Goal: Task Accomplishment & Management: Complete application form

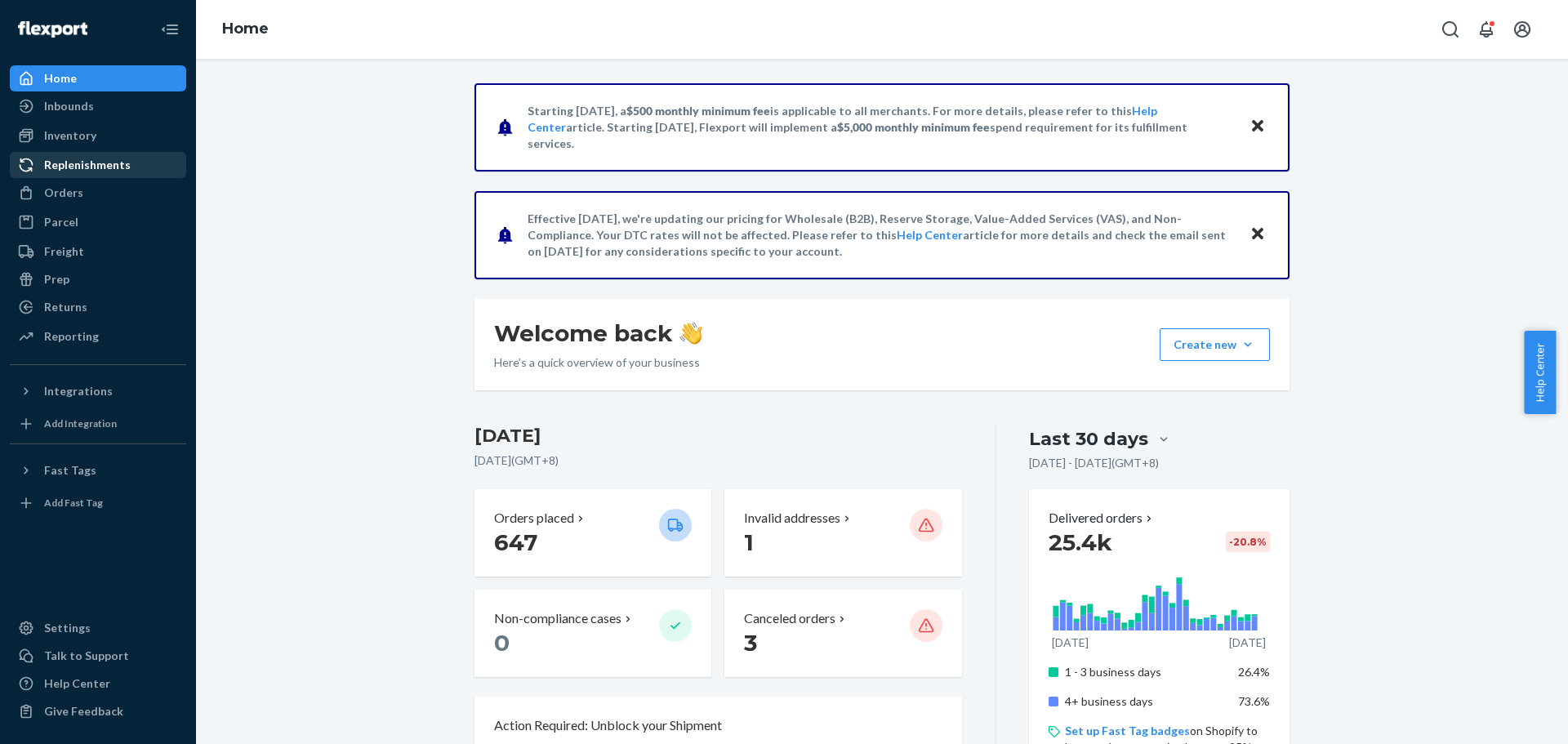
drag, startPoint x: 93, startPoint y: 186, endPoint x: 144, endPoint y: 174, distance: 52.4
click at [93, 186] on div "Orders" at bounding box center [99, 192] width 173 height 23
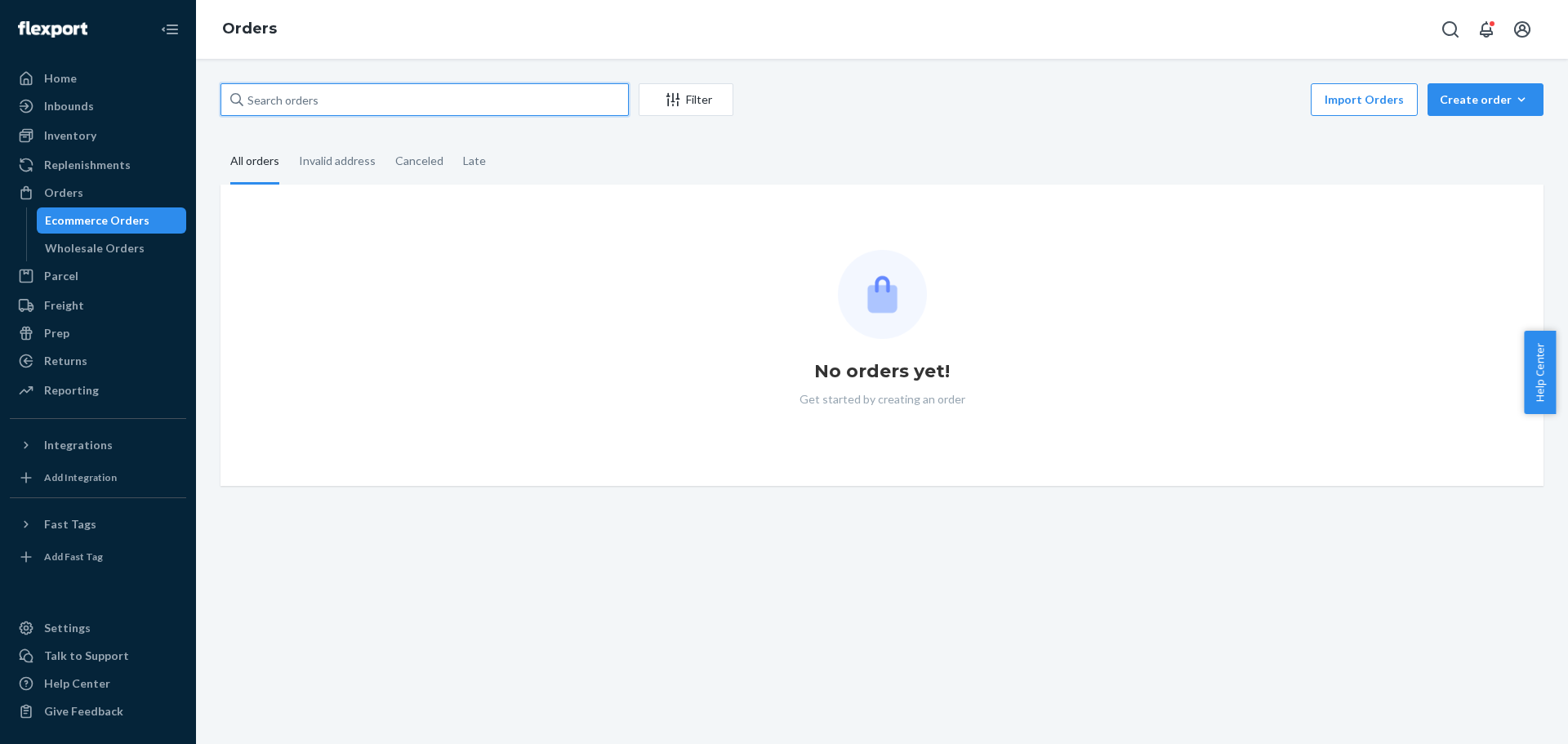
click at [535, 105] on input "text" at bounding box center [424, 99] width 408 height 33
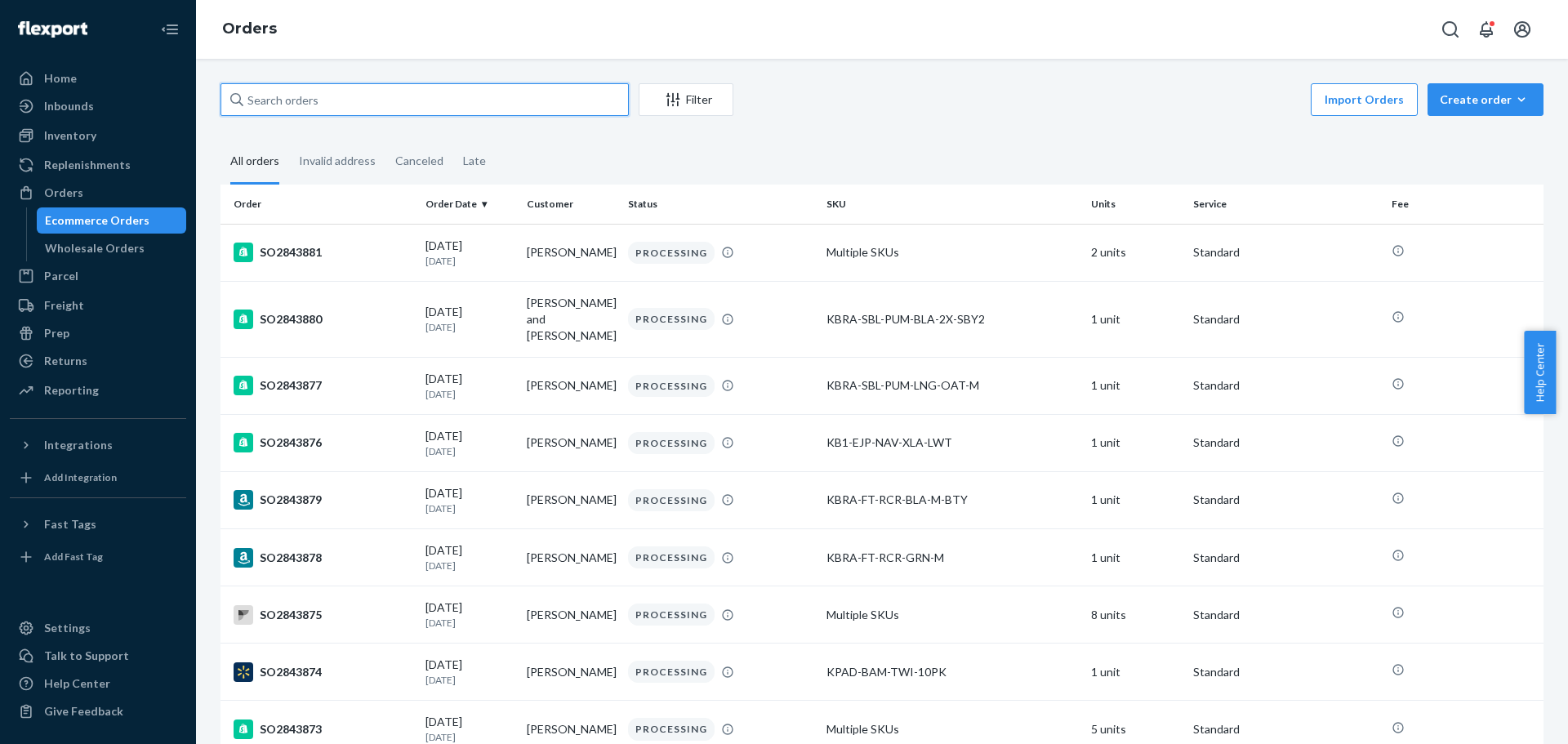
paste input "SO2824856"
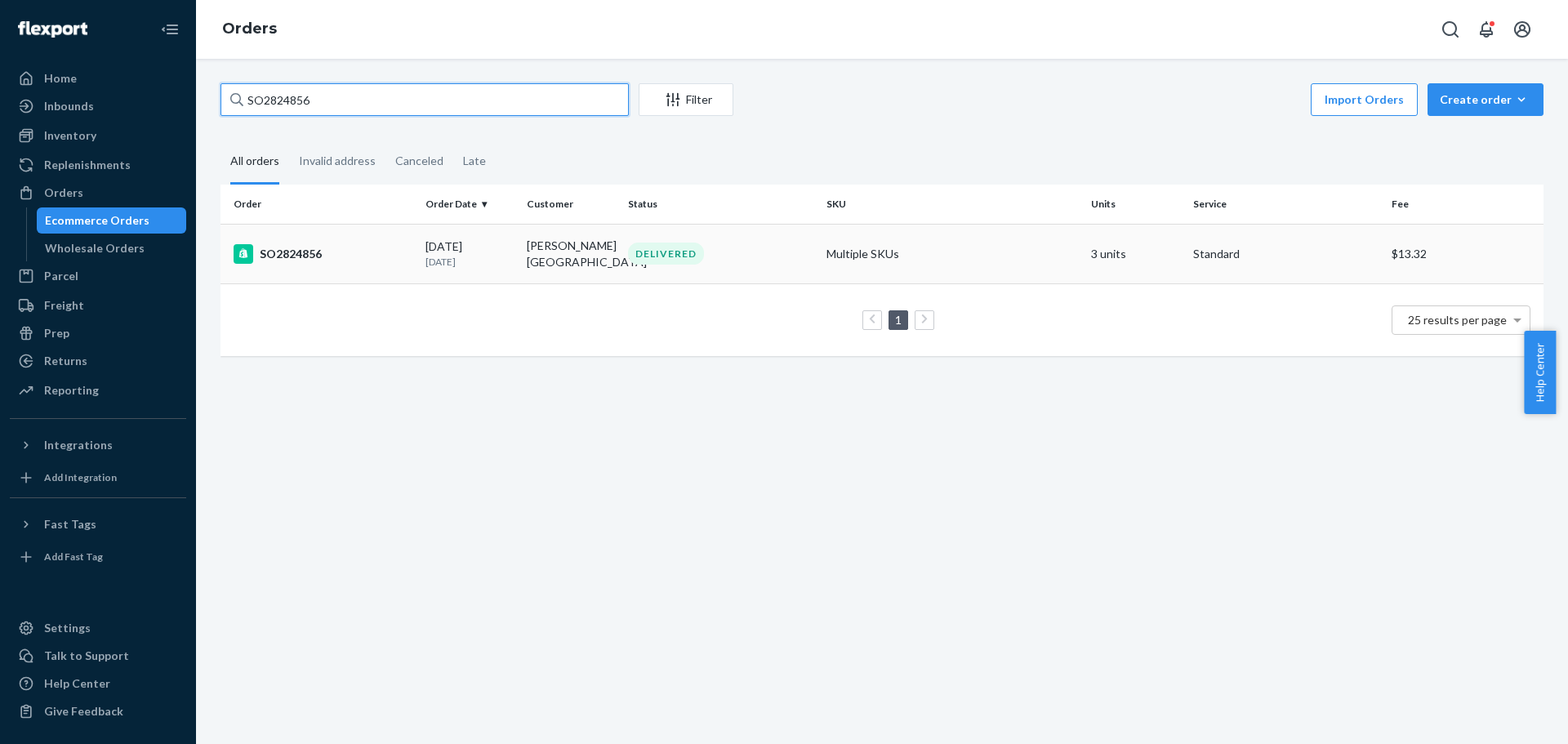
type input "SO2824856"
click at [442, 264] on p "[DATE]" at bounding box center [469, 261] width 88 height 13
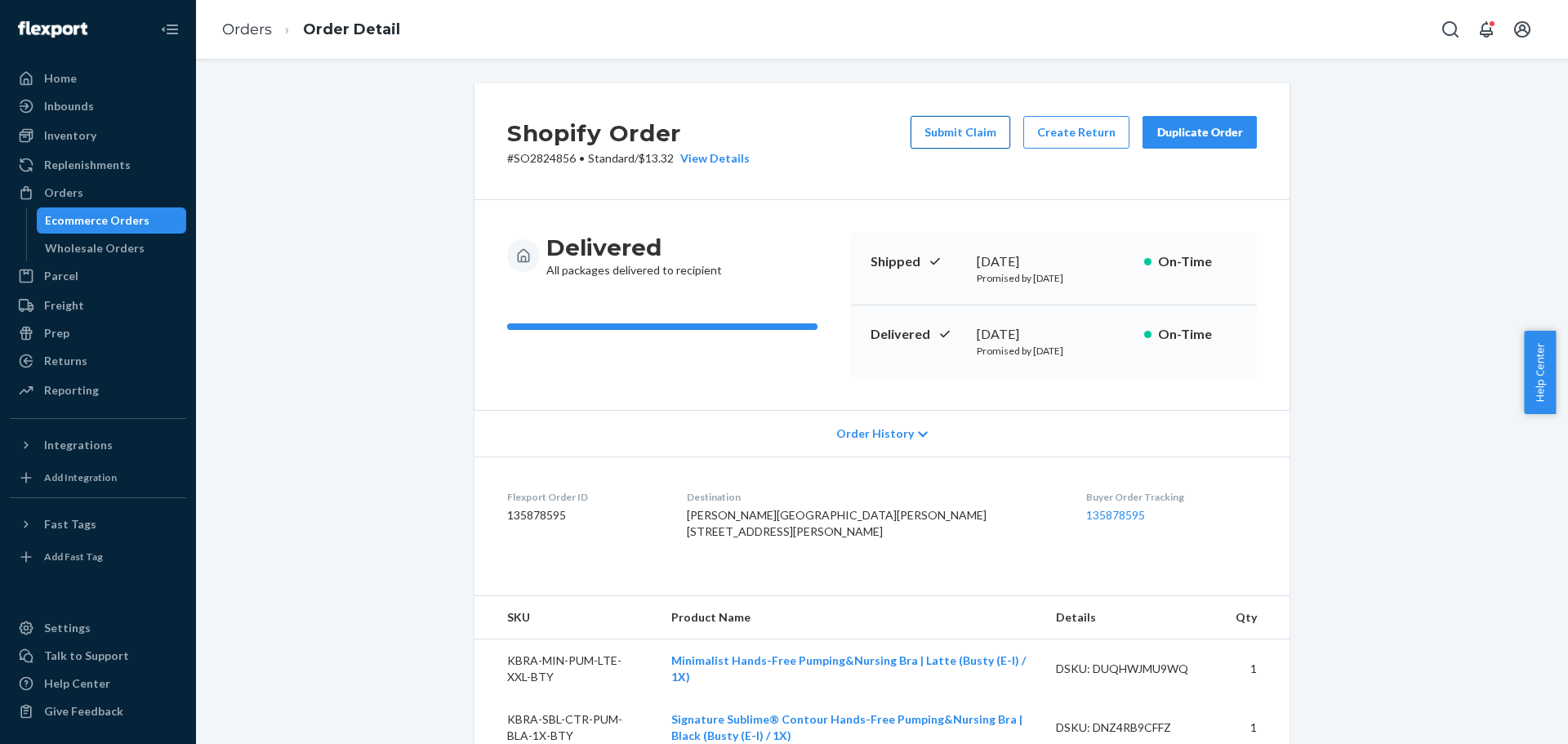
click at [986, 126] on button "Submit Claim" at bounding box center [960, 132] width 99 height 33
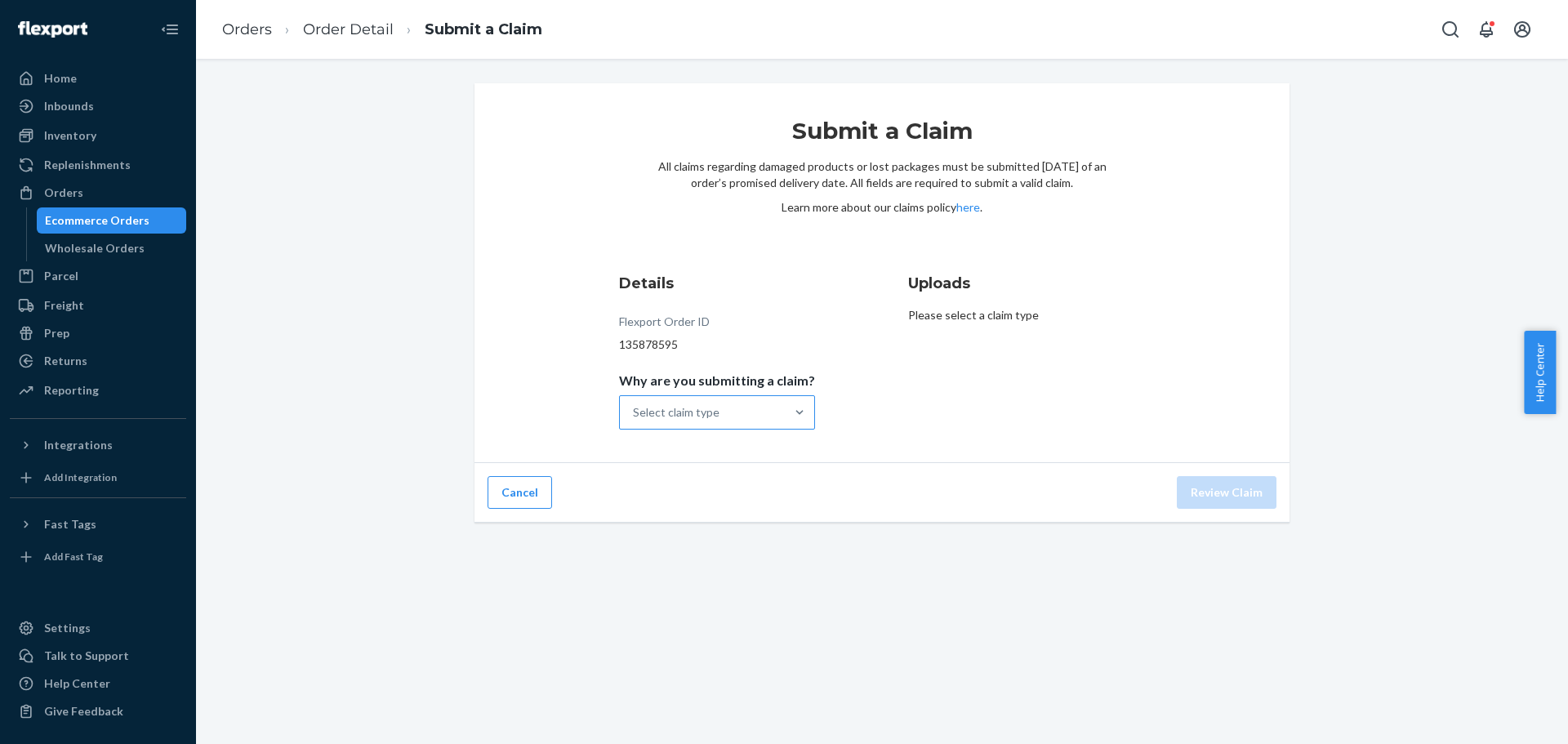
click at [785, 402] on div at bounding box center [799, 412] width 29 height 33
click at [634, 404] on input "Why are you submitting a claim? Select claim type" at bounding box center [633, 412] width 2 height 16
click at [760, 552] on div "Missing product" at bounding box center [717, 550] width 189 height 33
click at [634, 420] on input "Why are you submitting a claim? option Missing product focused, 0 of 4. 4 resul…" at bounding box center [633, 412] width 2 height 16
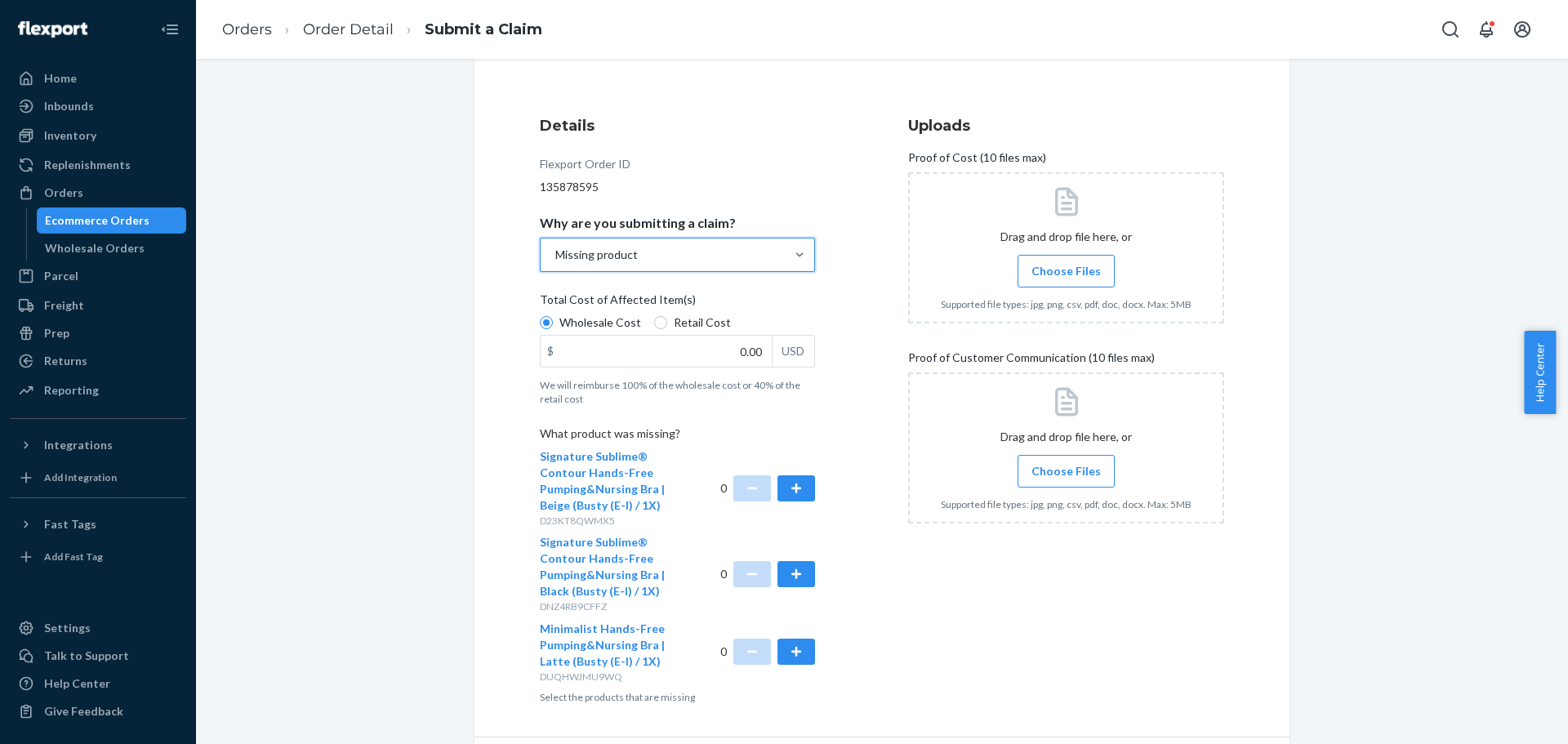
scroll to position [163, 0]
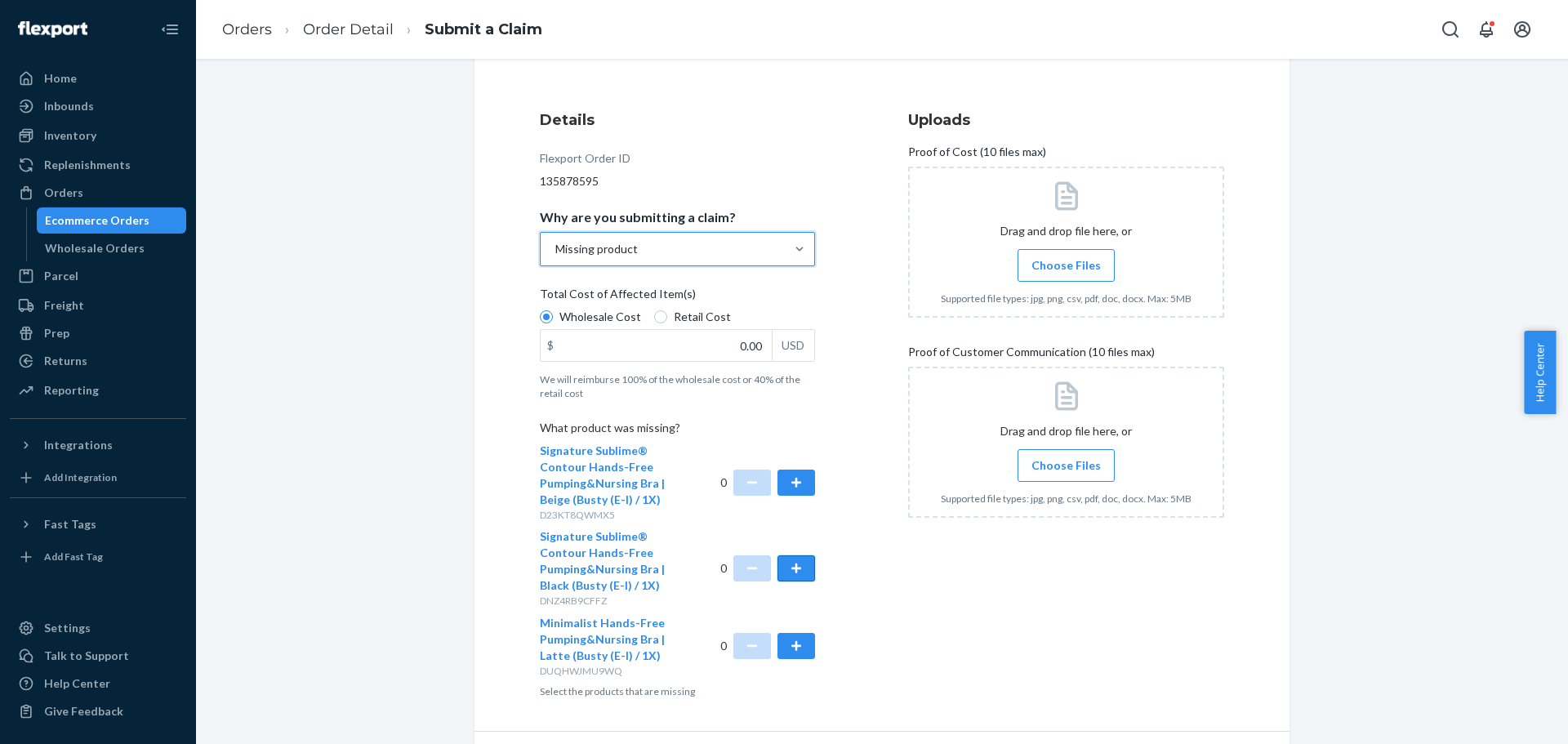
click at [800, 570] on button "button" at bounding box center [796, 568] width 38 height 26
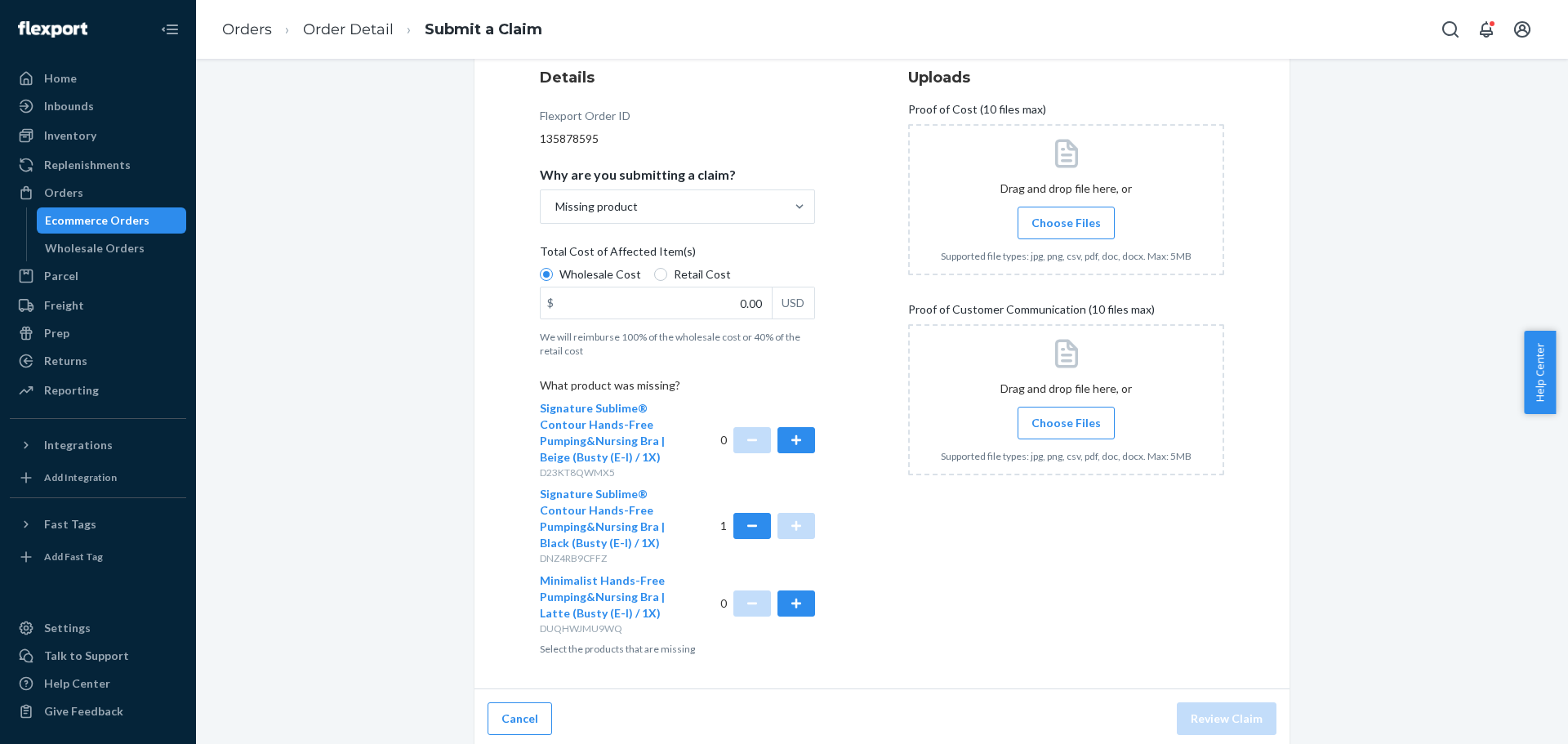
scroll to position [211, 0]
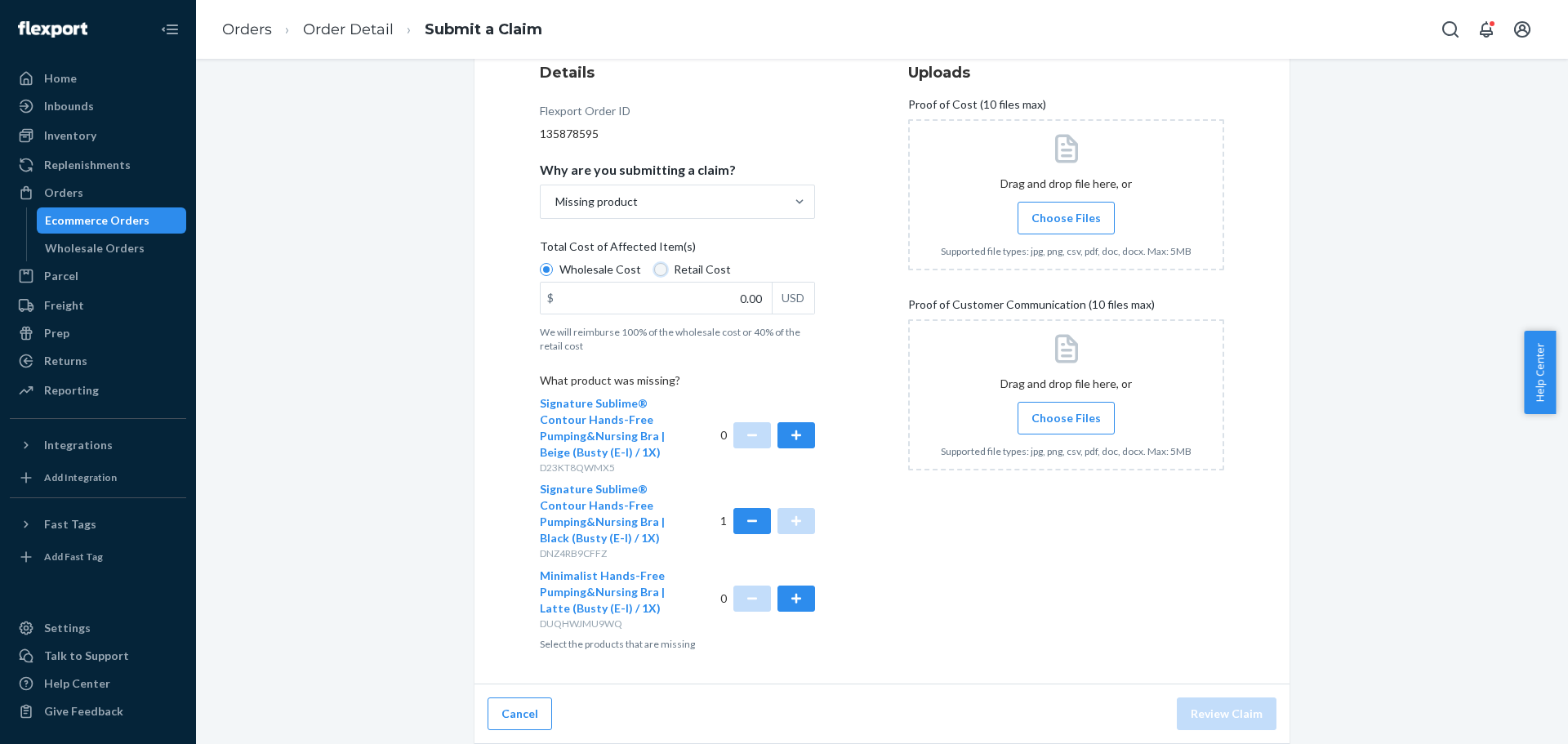
click at [654, 273] on input "Retail Cost" at bounding box center [661, 270] width 13 height 13
radio input "true"
radio input "false"
click at [713, 302] on input "0.00" at bounding box center [656, 297] width 231 height 31
type input "69.90"
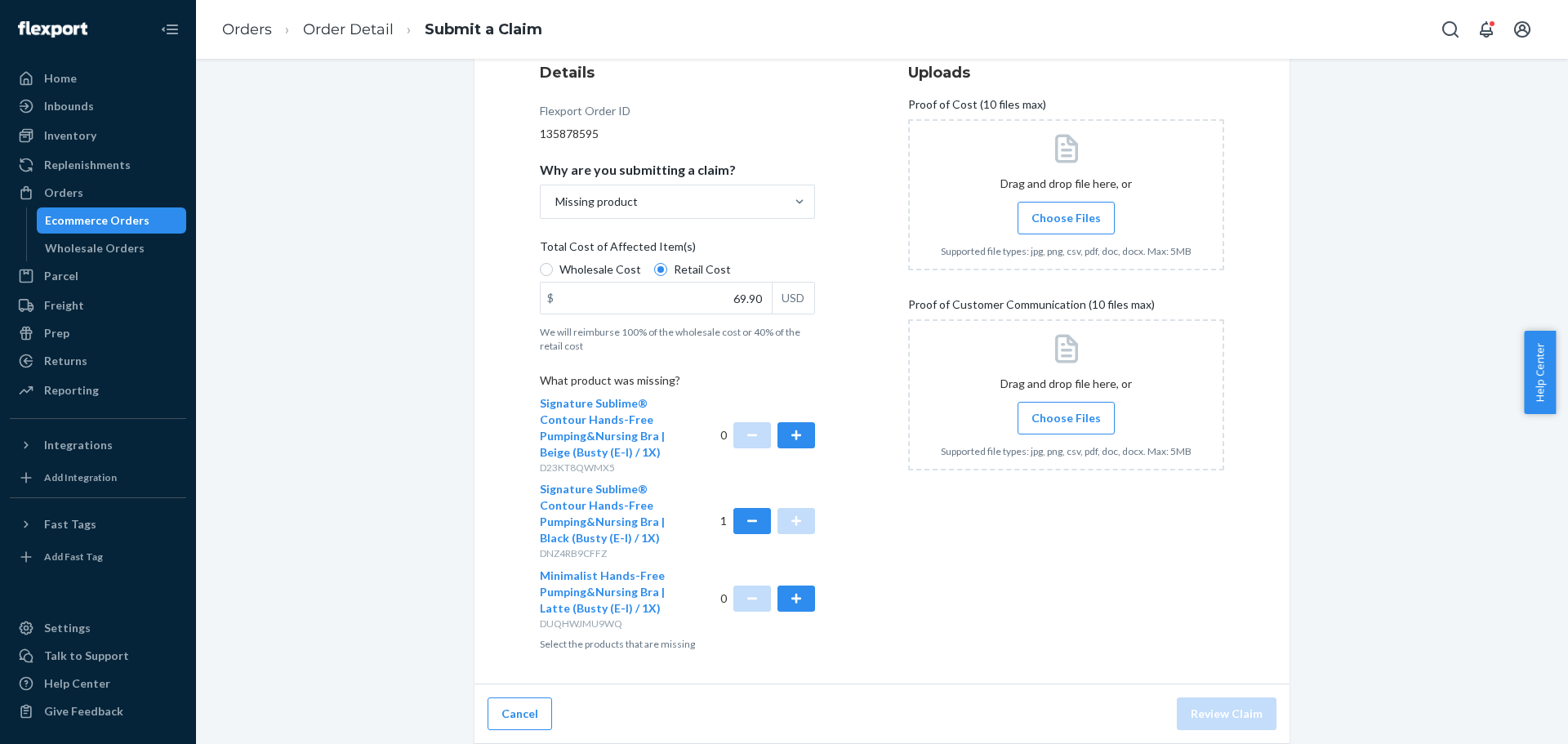
drag, startPoint x: 782, startPoint y: 373, endPoint x: 815, endPoint y: 362, distance: 34.8
click at [783, 373] on p "What product was missing?" at bounding box center [677, 383] width 275 height 23
click at [1084, 216] on span "Choose Files" at bounding box center [1066, 217] width 69 height 16
click at [1066, 216] on input "Choose Files" at bounding box center [1065, 217] width 1 height 18
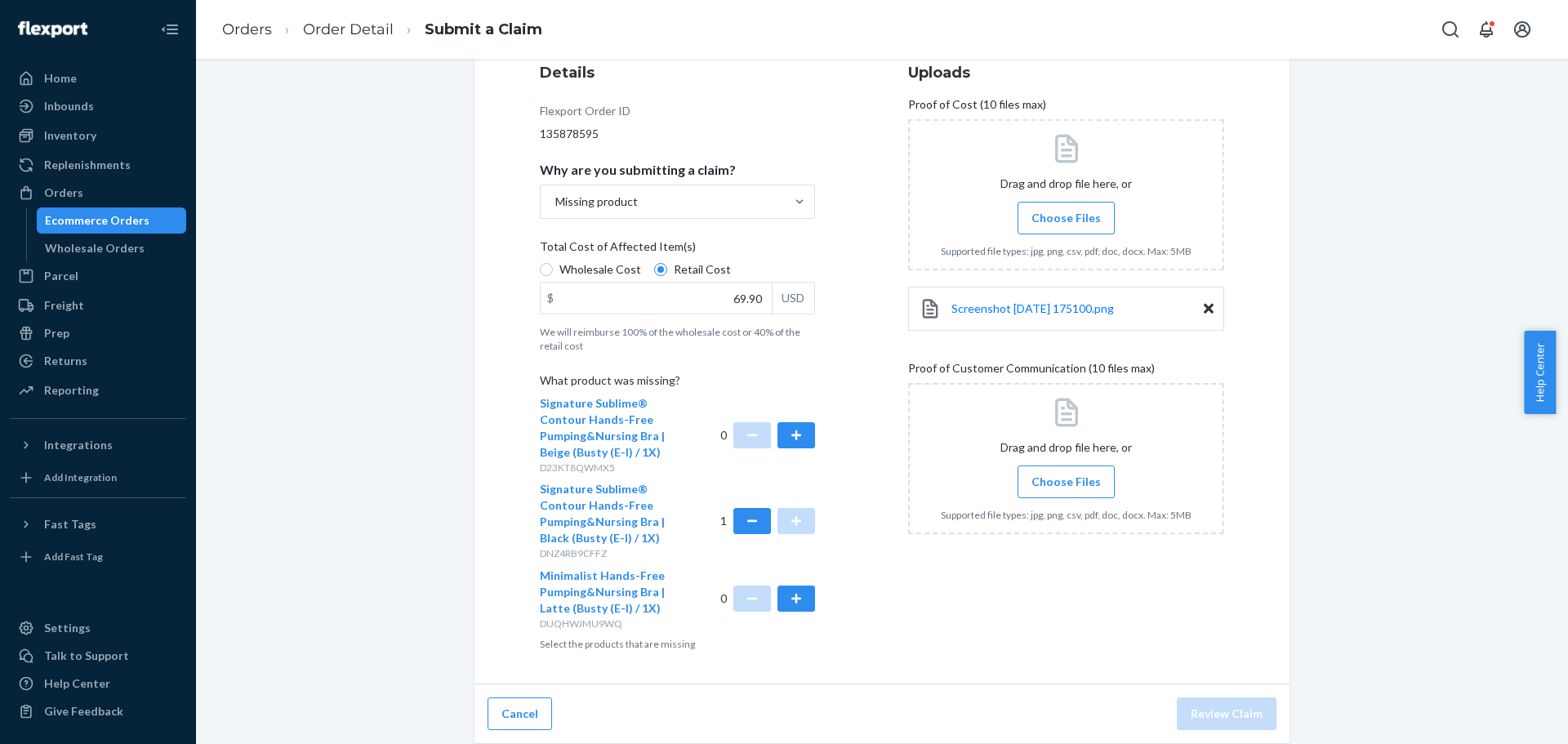
click at [1032, 488] on span "Choose Files" at bounding box center [1066, 481] width 69 height 16
click at [1065, 488] on input "Choose Files" at bounding box center [1065, 481] width 1 height 18
click at [1233, 714] on button "Review Claim" at bounding box center [1226, 714] width 99 height 33
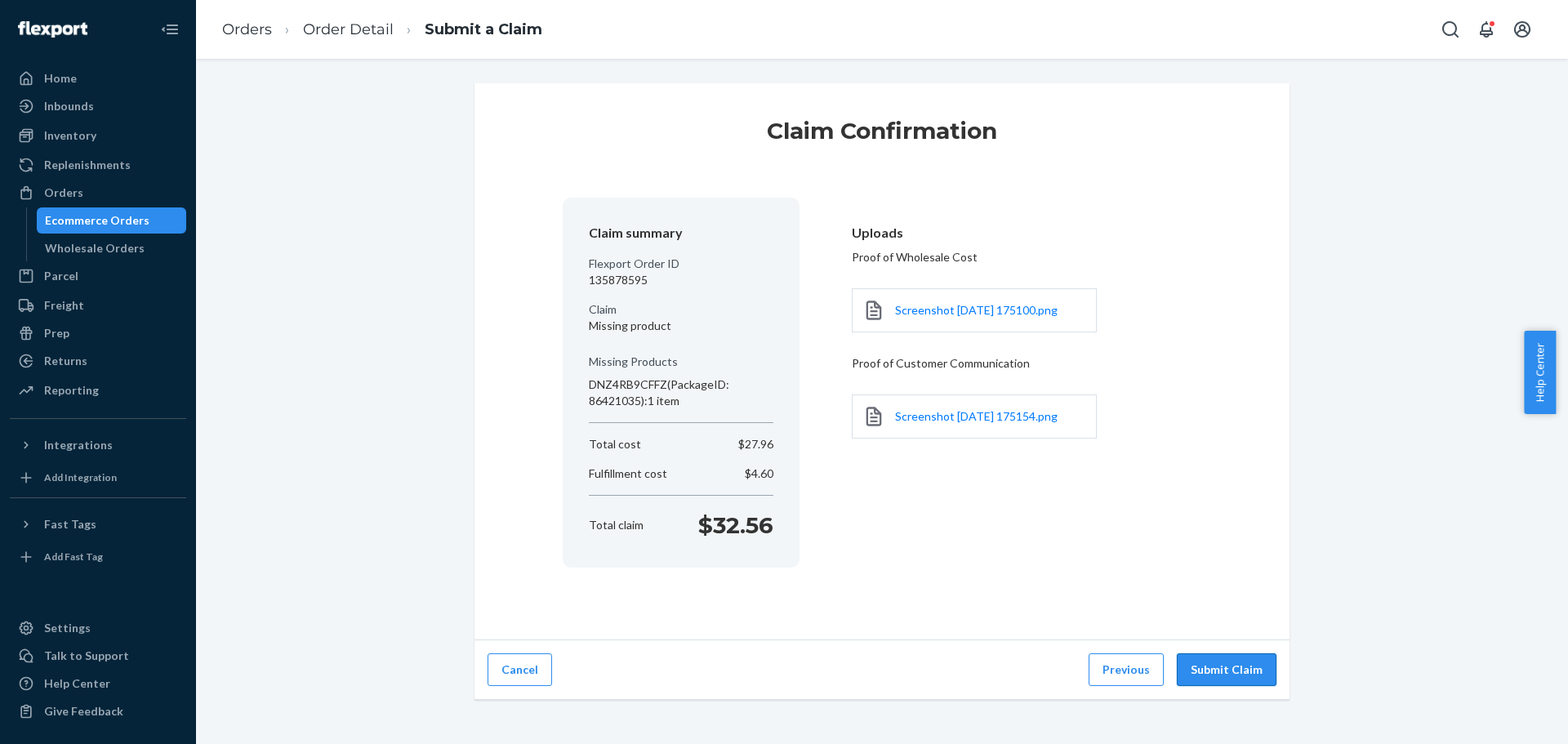
click at [1235, 677] on button "Submit Claim" at bounding box center [1226, 670] width 99 height 33
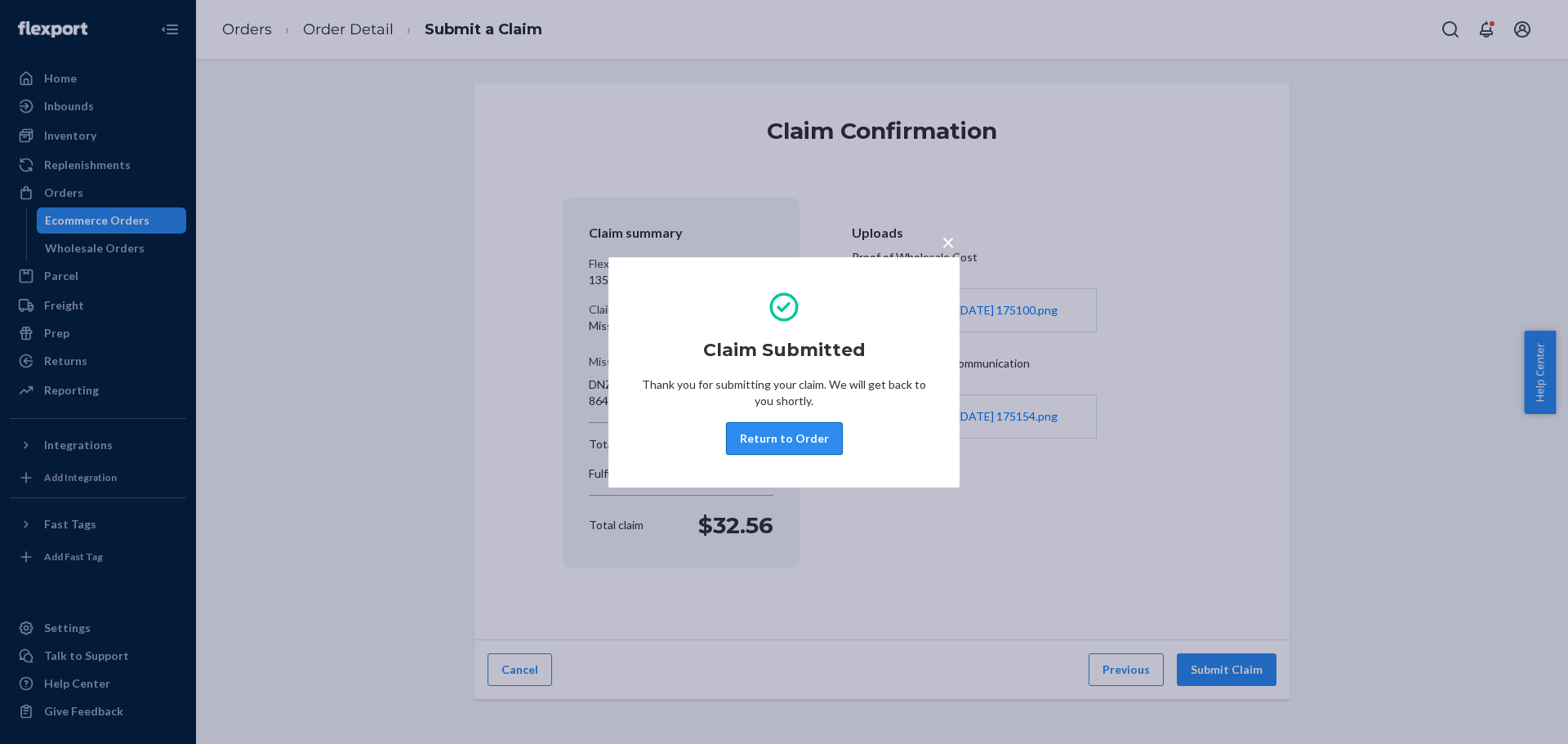
click at [782, 452] on button "Return to Order" at bounding box center [784, 438] width 117 height 33
